Goal: Task Accomplishment & Management: Manage account settings

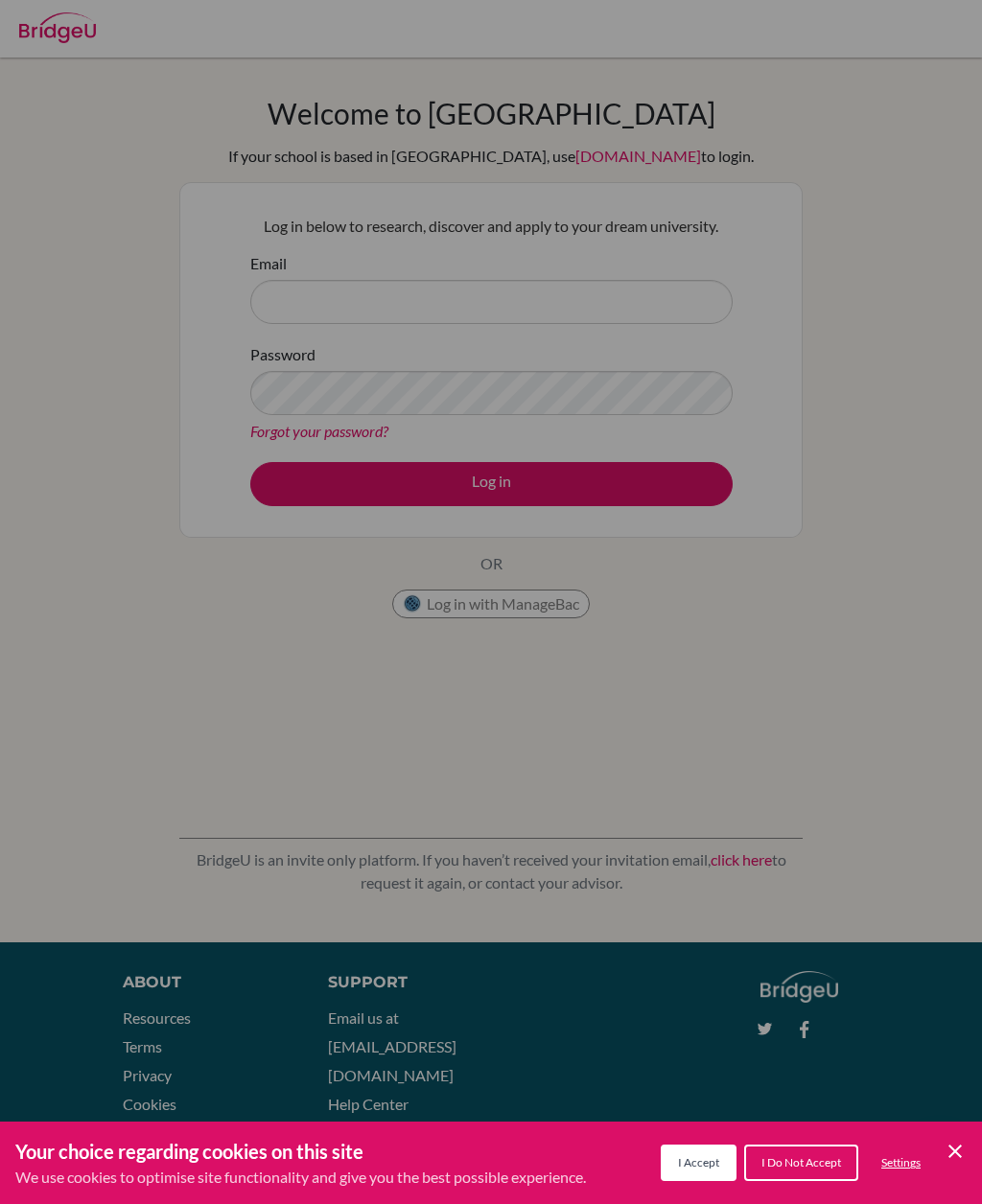
click at [687, 1161] on span "I Accept" at bounding box center [698, 1162] width 41 height 14
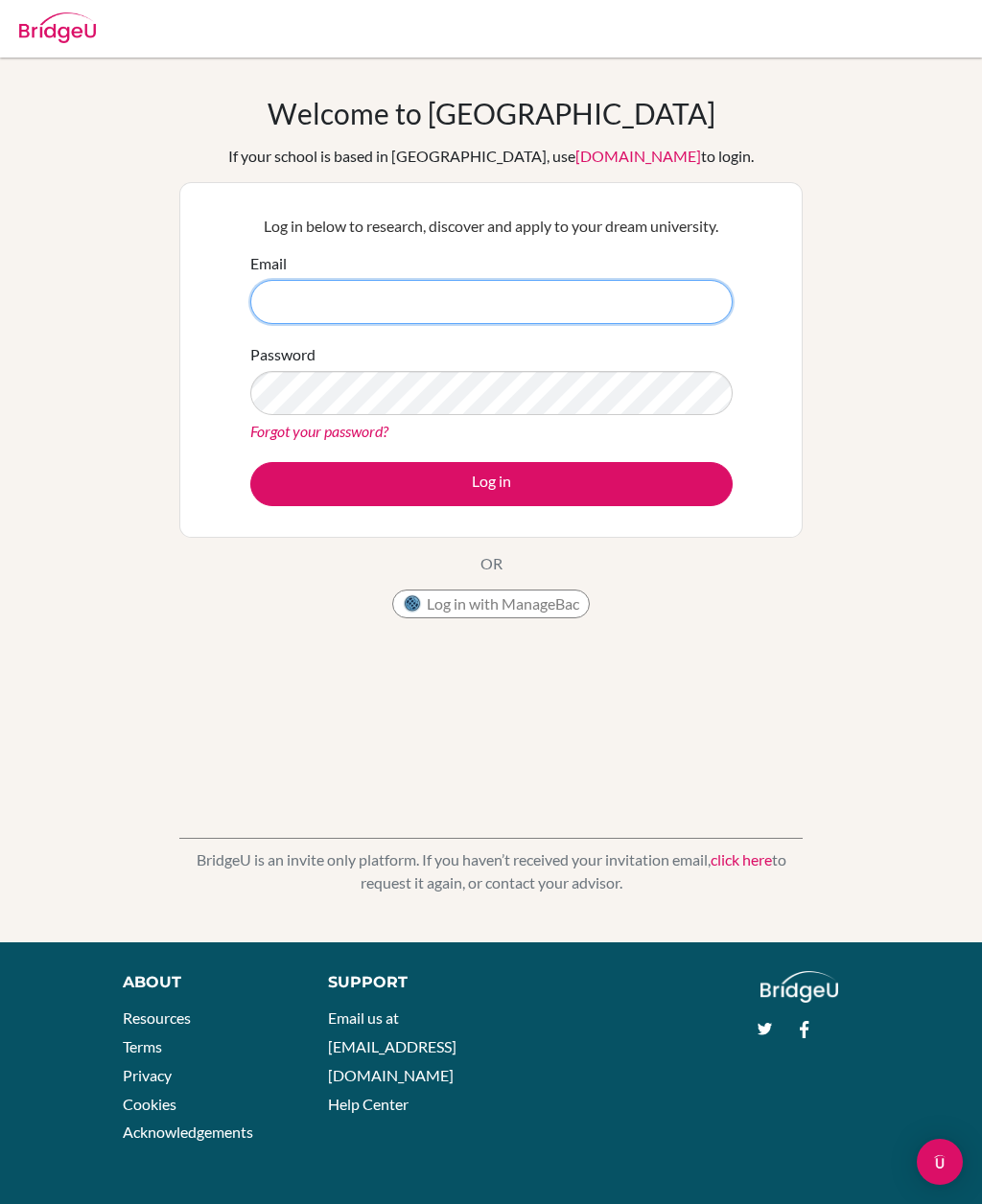
click at [570, 301] on input "Email" at bounding box center [491, 302] width 483 height 44
type input "[PERSON_NAME][EMAIL_ADDRESS][DOMAIN_NAME]"
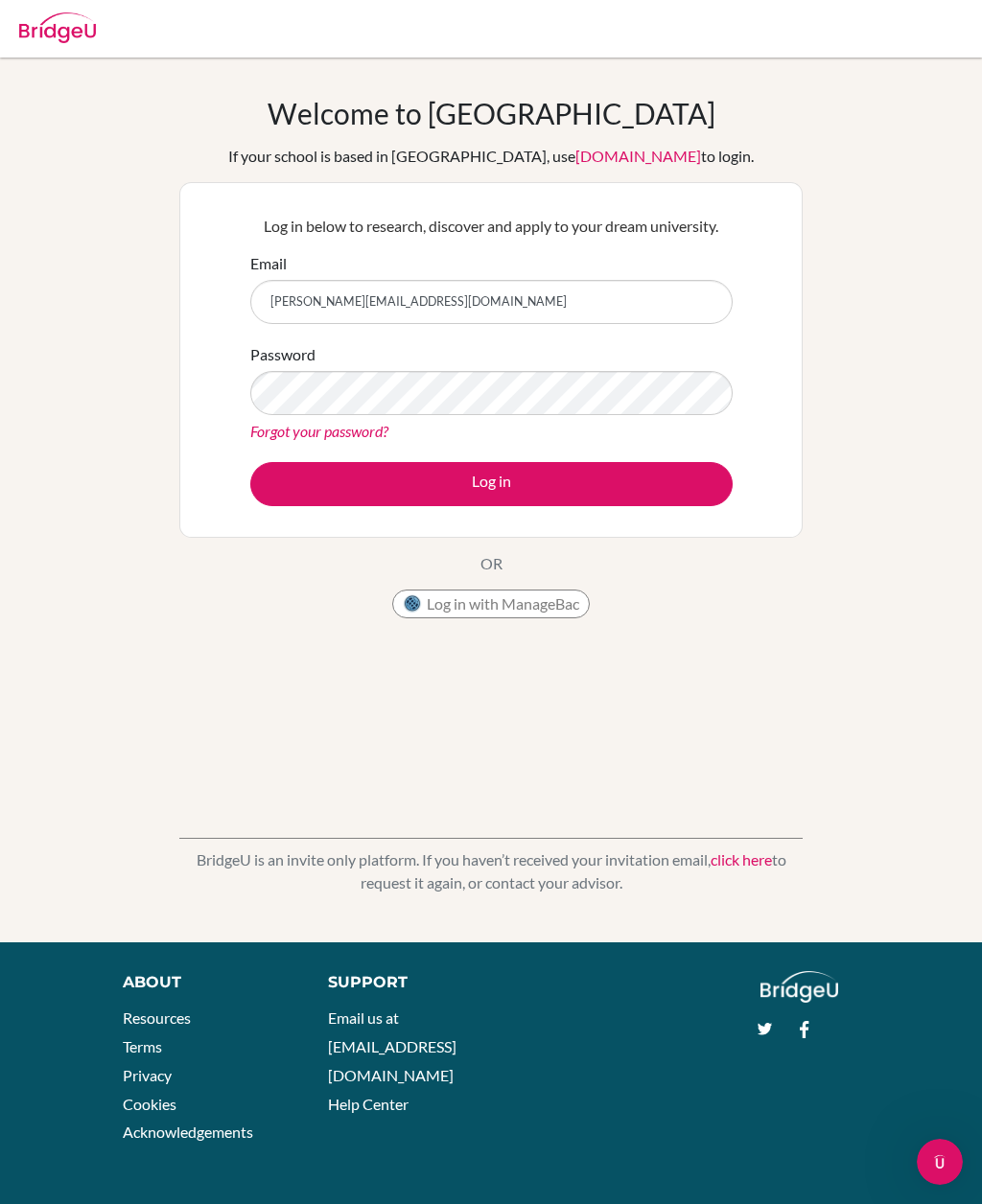
click at [284, 434] on link "Forgot your password?" at bounding box center [319, 431] width 138 height 18
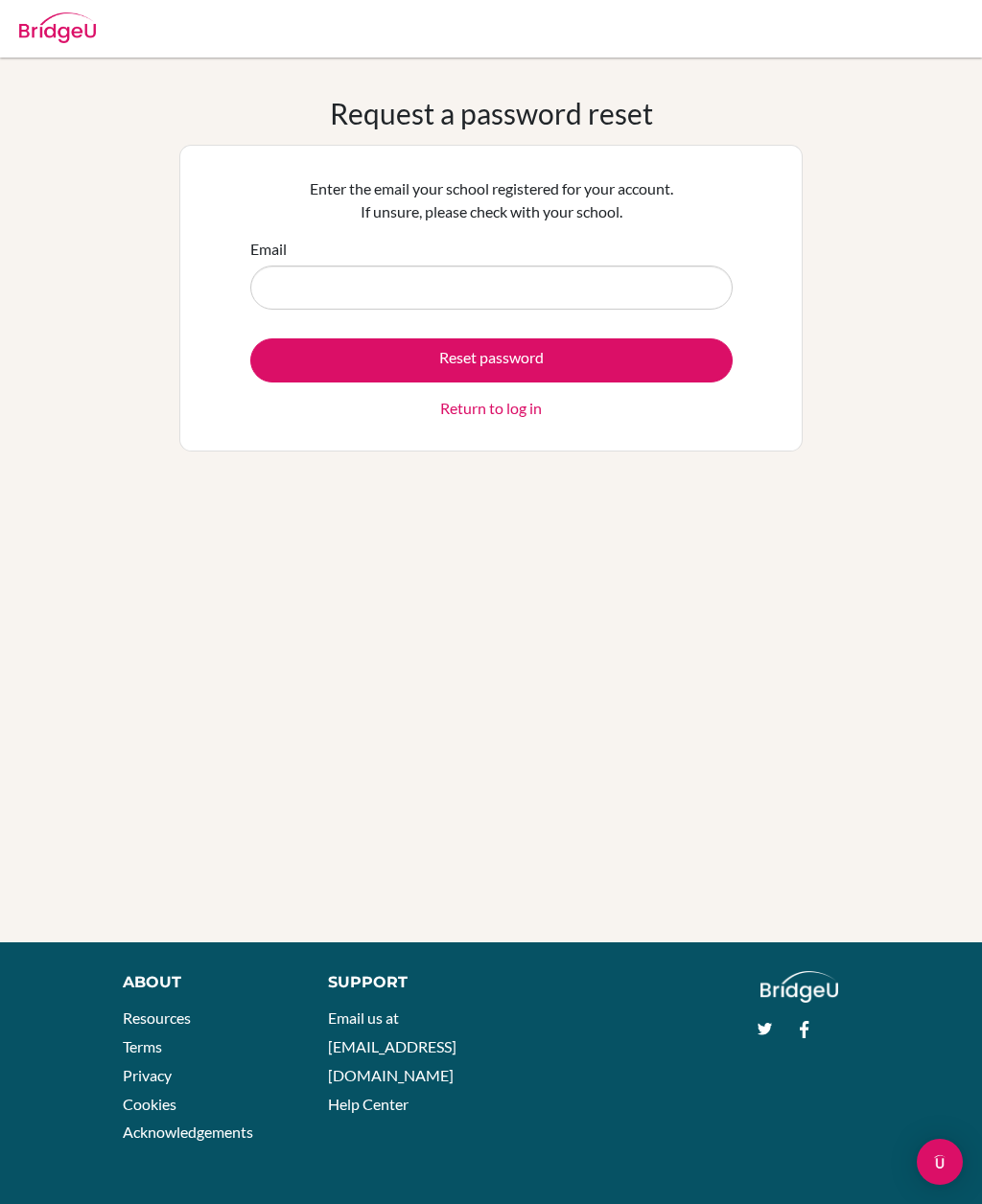
click at [621, 278] on input "Email" at bounding box center [491, 287] width 483 height 44
type input "[PERSON_NAME][EMAIL_ADDRESS][DOMAIN_NAME]"
click at [286, 379] on button "Reset password" at bounding box center [491, 360] width 483 height 44
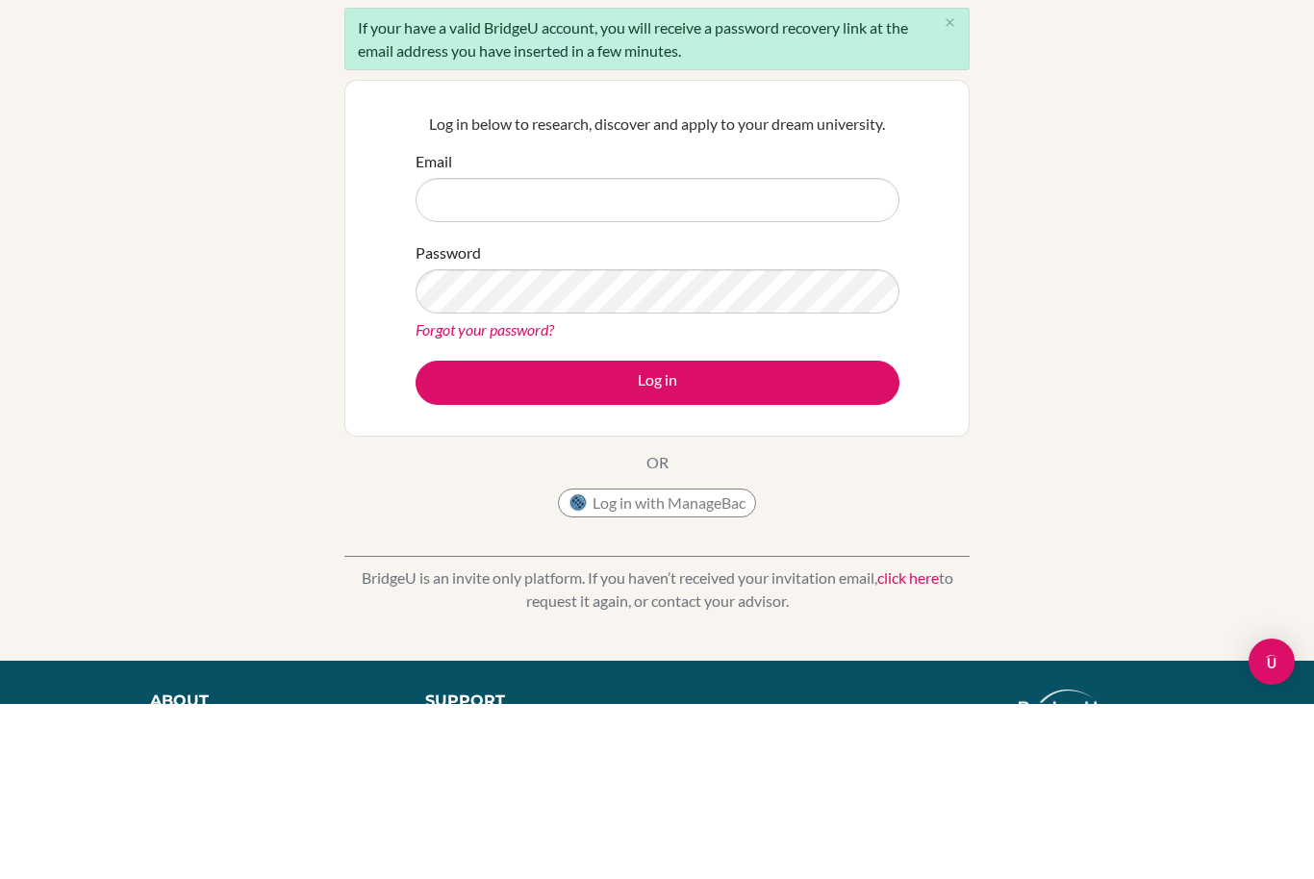
scroll to position [175, 0]
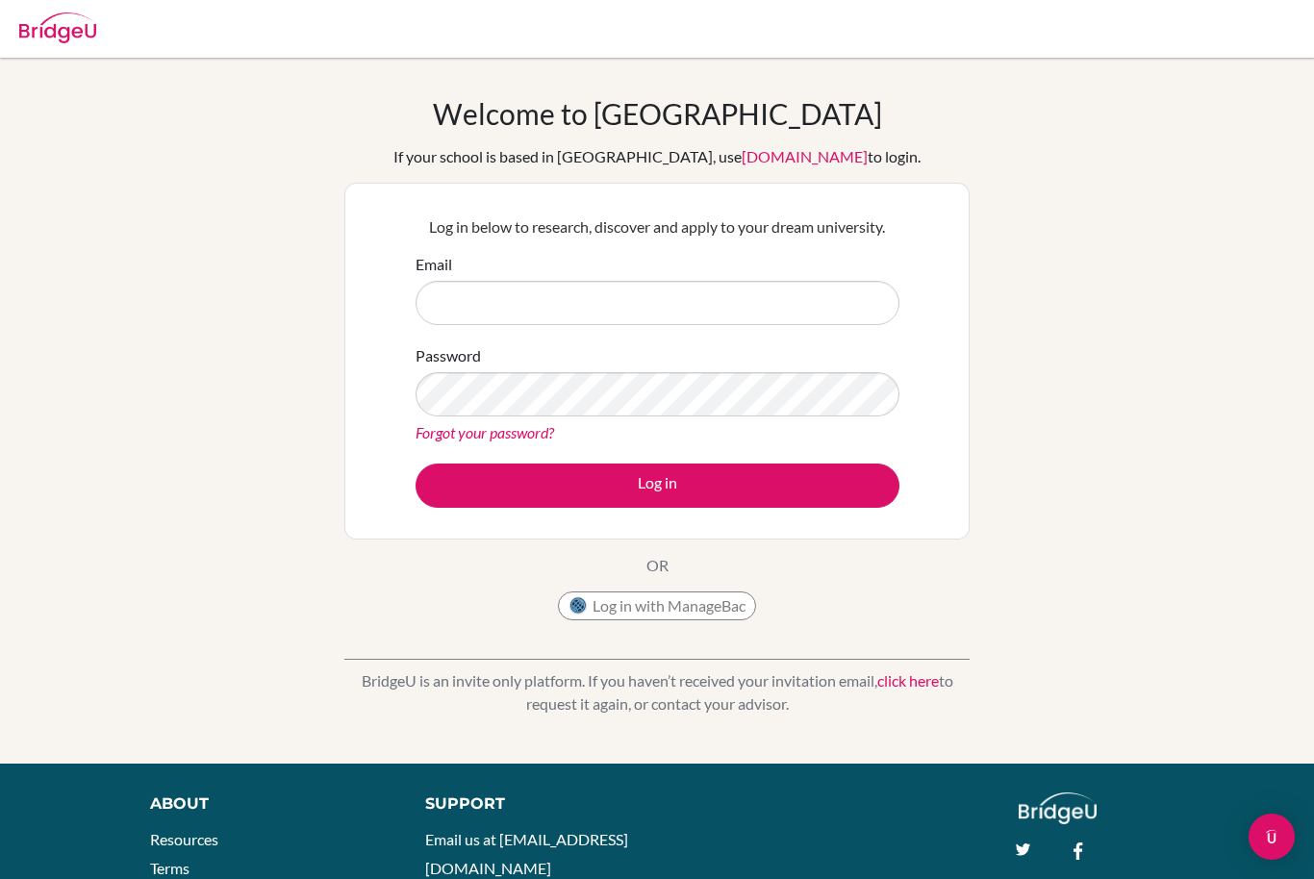
click at [792, 276] on div "Email" at bounding box center [657, 289] width 484 height 72
click at [792, 311] on input "Email" at bounding box center [657, 303] width 484 height 44
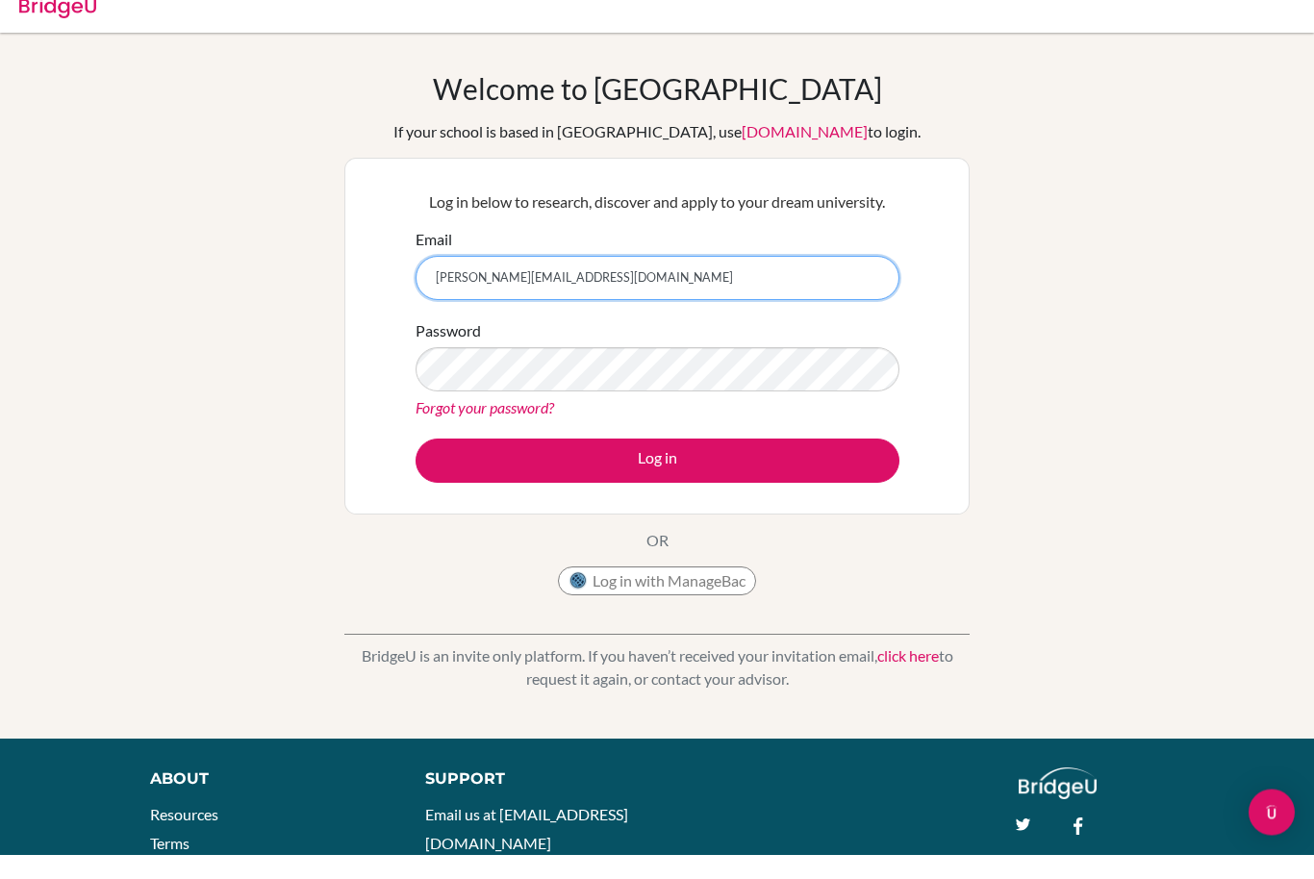
type input "[PERSON_NAME][EMAIL_ADDRESS][DOMAIN_NAME]"
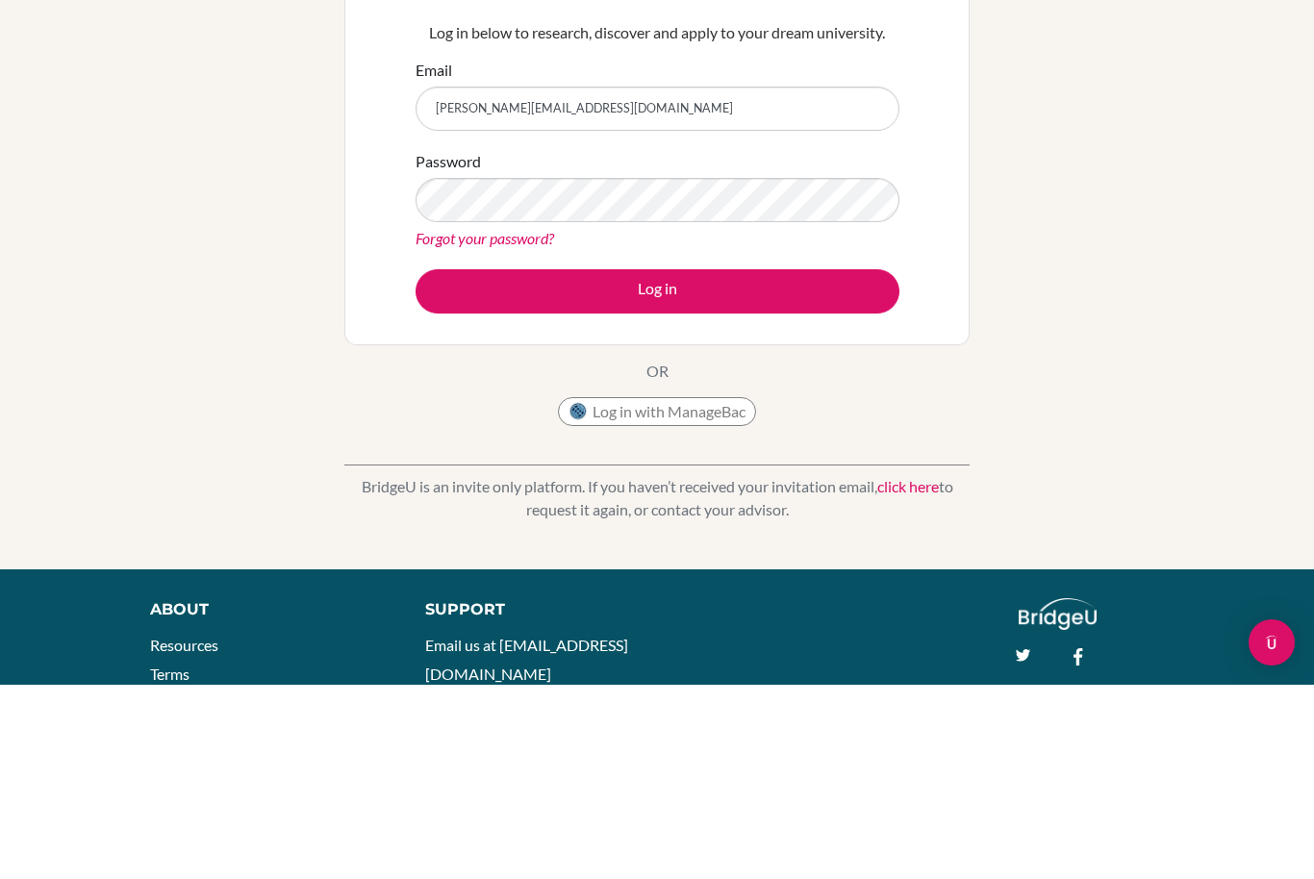
click at [693, 464] on button "Log in" at bounding box center [657, 486] width 484 height 44
